Goal: Browse casually

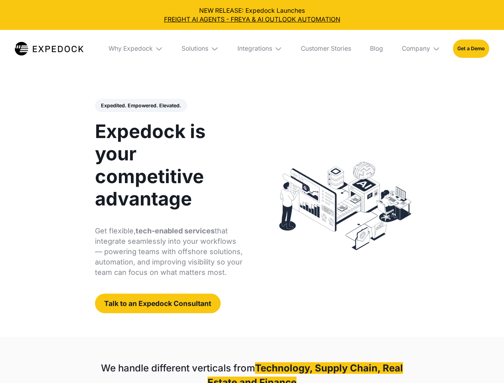
select select
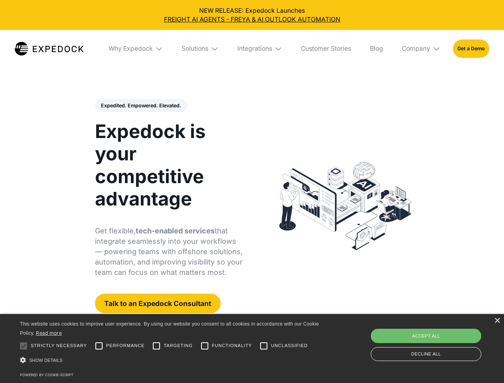
click at [252, 49] on div "Integrations" at bounding box center [255, 49] width 35 height 8
click at [136, 49] on div "Why Expedock" at bounding box center [124, 49] width 44 height 8
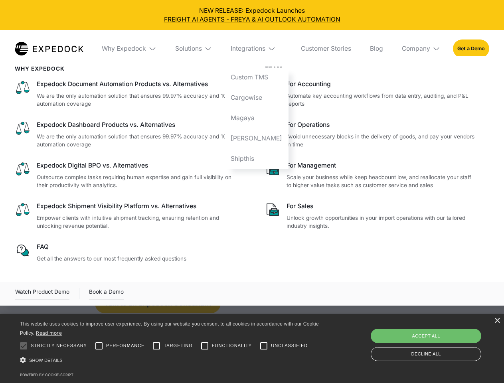
click at [201, 49] on div "Solutions" at bounding box center [188, 49] width 27 height 8
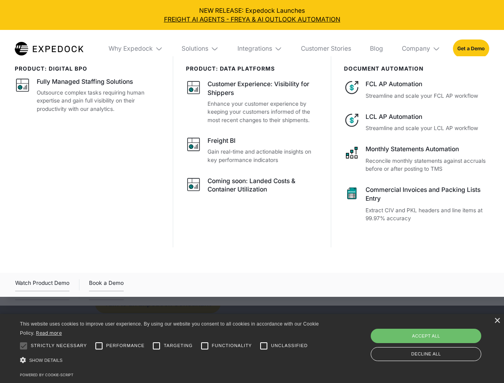
click at [260, 49] on div "Integrations" at bounding box center [255, 49] width 35 height 8
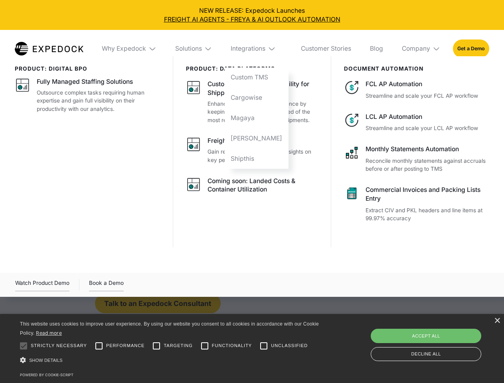
click at [422, 49] on div "Company" at bounding box center [416, 49] width 28 height 8
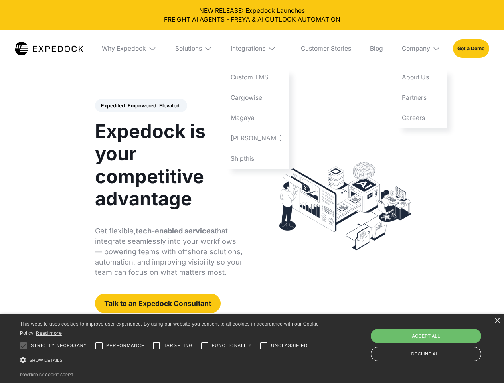
click at [141, 106] on div "Expedited. Empowered. Elevated. Automate Freight Document Extraction at 99.97% …" at bounding box center [169, 206] width 148 height 215
click at [24, 346] on div at bounding box center [24, 346] width 16 height 16
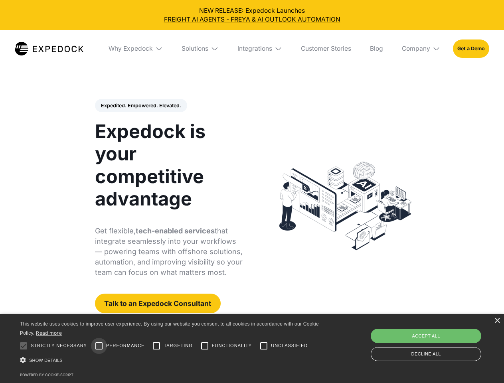
click at [99, 346] on input "Performance" at bounding box center [99, 346] width 16 height 16
checkbox input "true"
click at [156, 346] on input "Targeting" at bounding box center [156, 346] width 16 height 16
checkbox input "true"
click at [205, 346] on input "Functionality" at bounding box center [205, 346] width 16 height 16
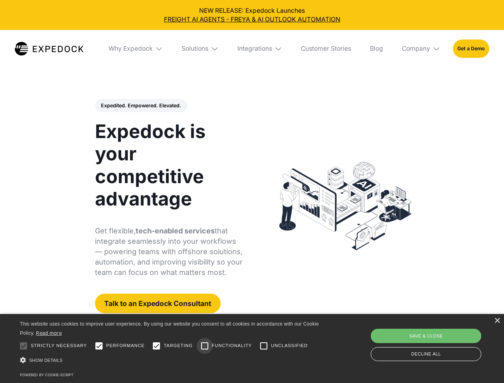
checkbox input "true"
